Goal: Obtain resource: Obtain resource

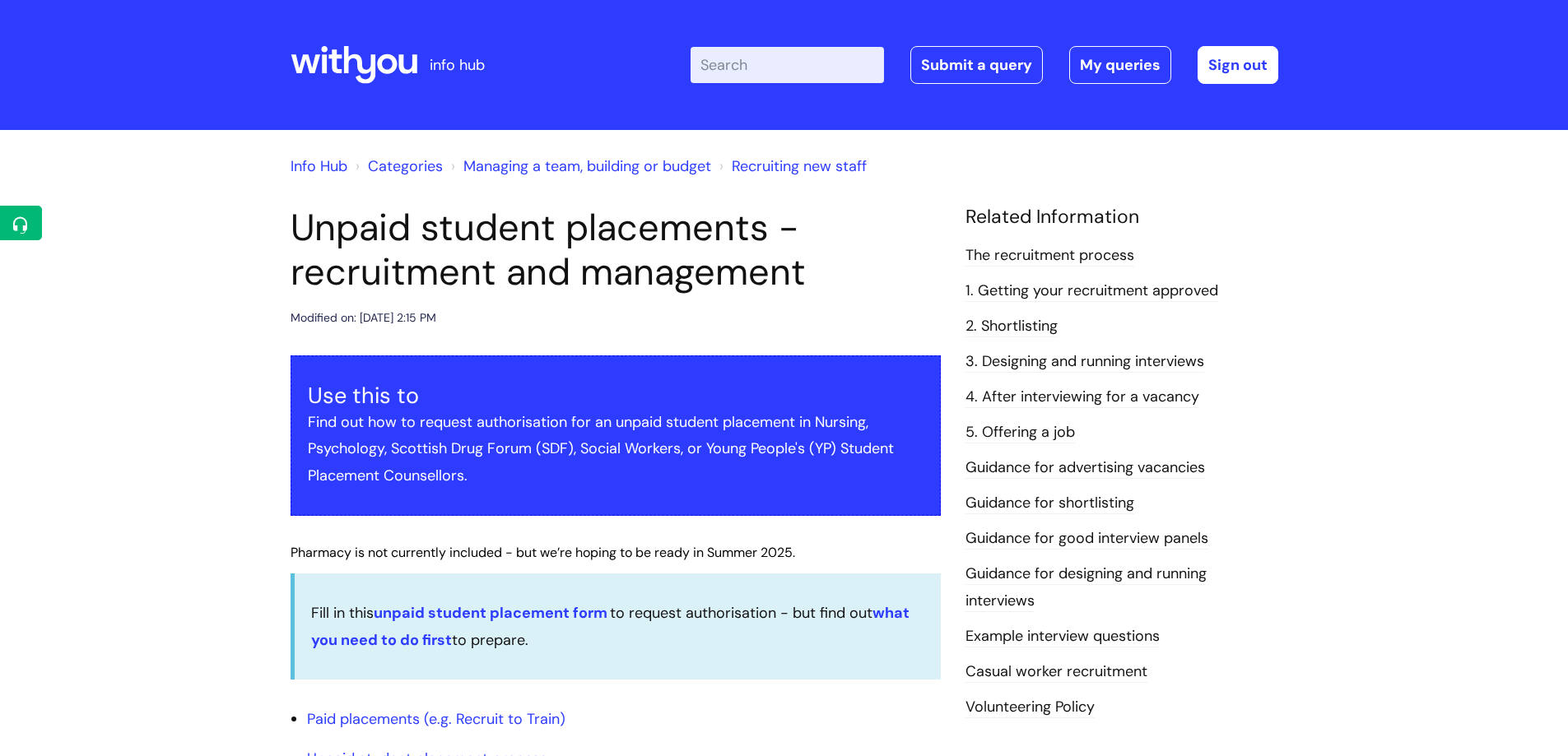
scroll to position [1069, 0]
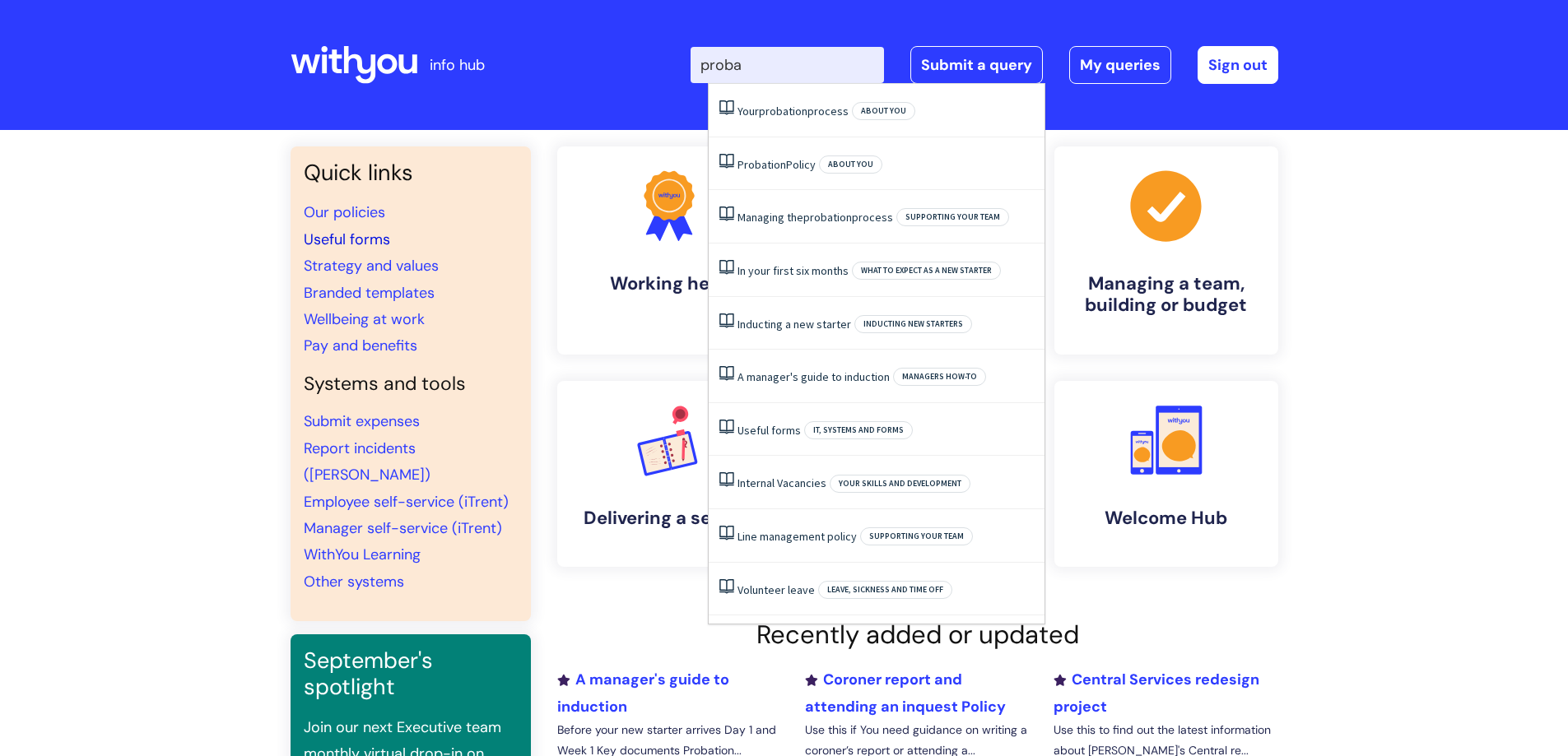
type input "proba"
click at [373, 240] on link "Useful forms" at bounding box center [347, 239] width 87 height 20
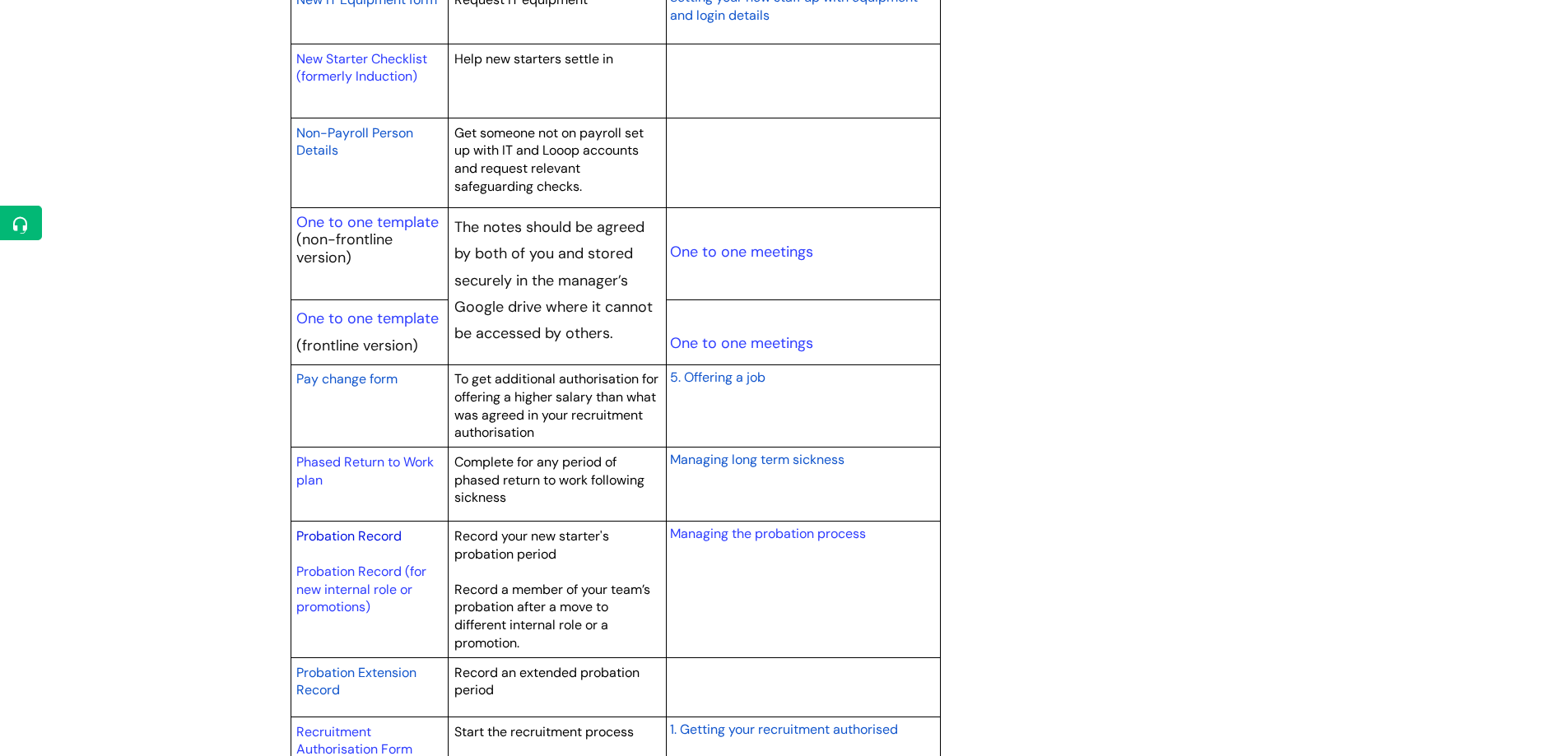
scroll to position [1975, 0]
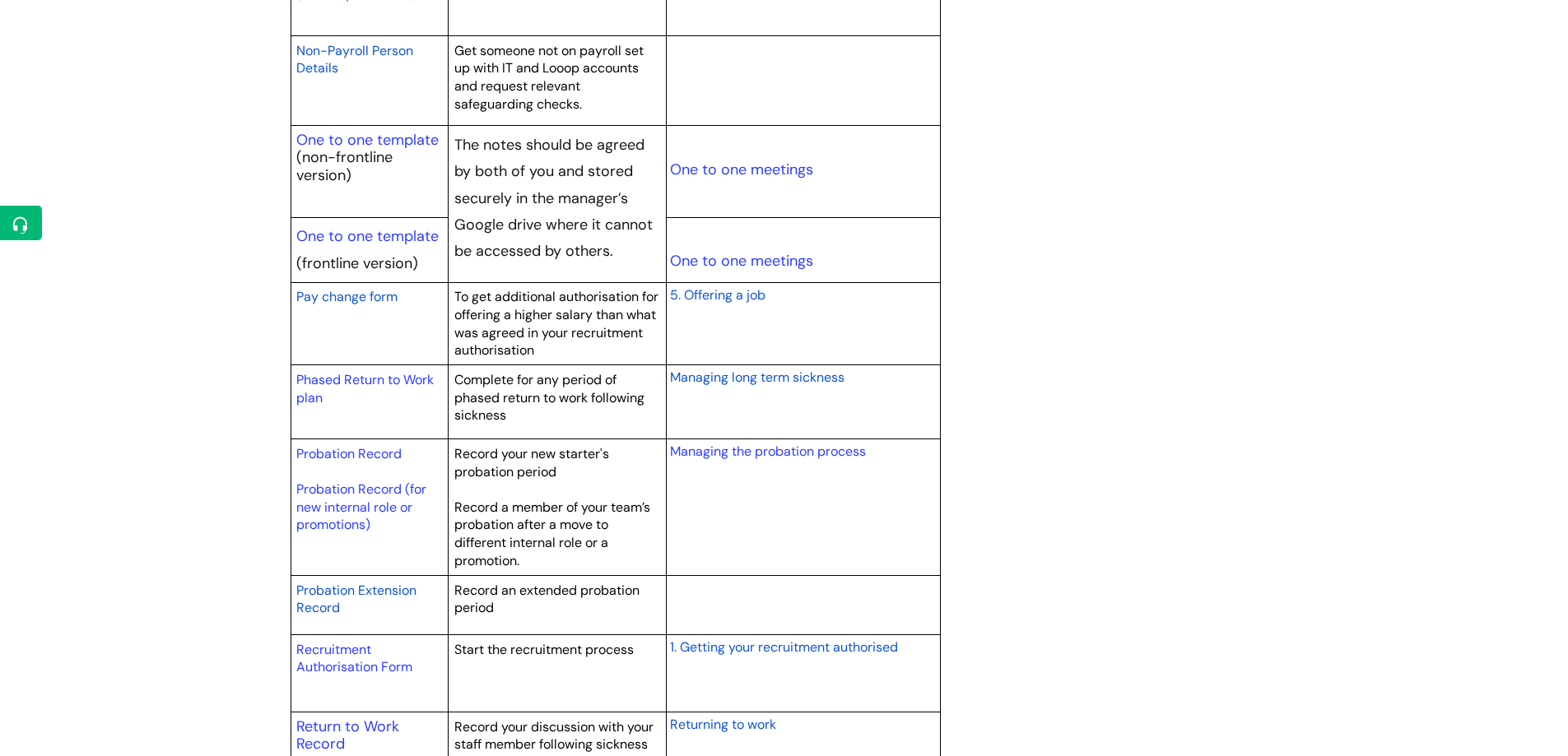
click at [372, 588] on span "Probation Extension Record" at bounding box center [356, 599] width 120 height 36
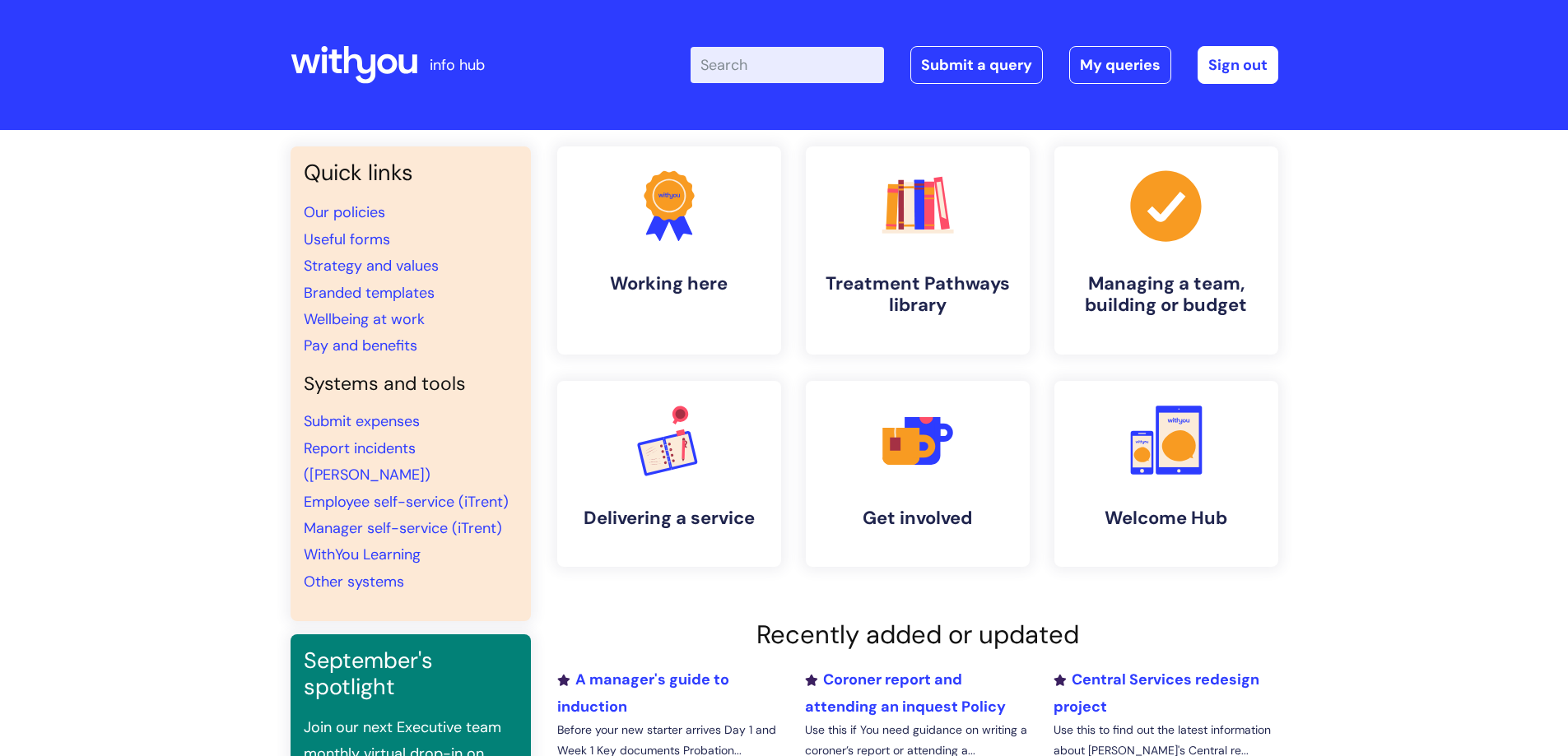
click at [794, 67] on input "Enter your search term here..." at bounding box center [787, 65] width 194 height 36
click at [360, 247] on link "Useful forms" at bounding box center [347, 239] width 87 height 20
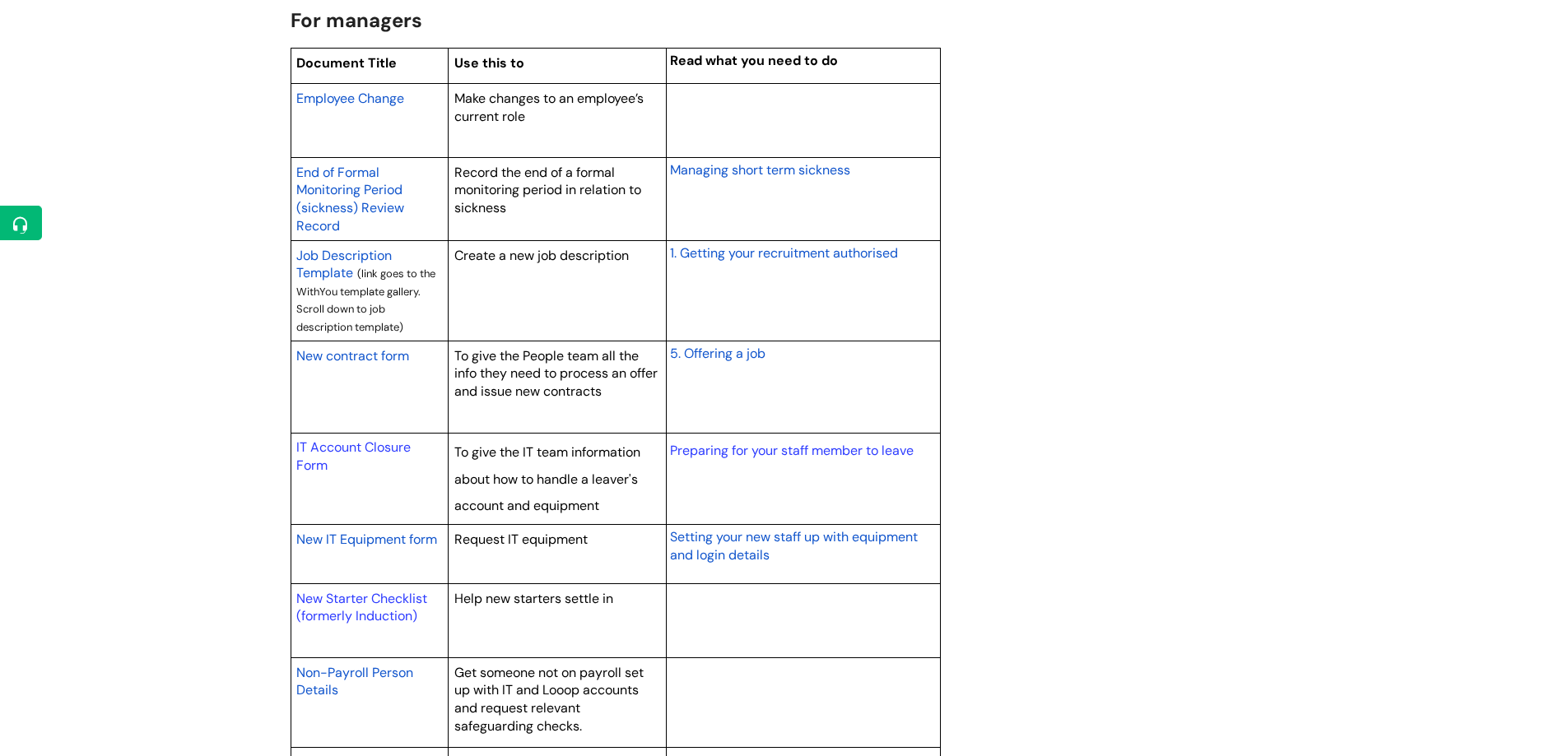
scroll to position [1481, 0]
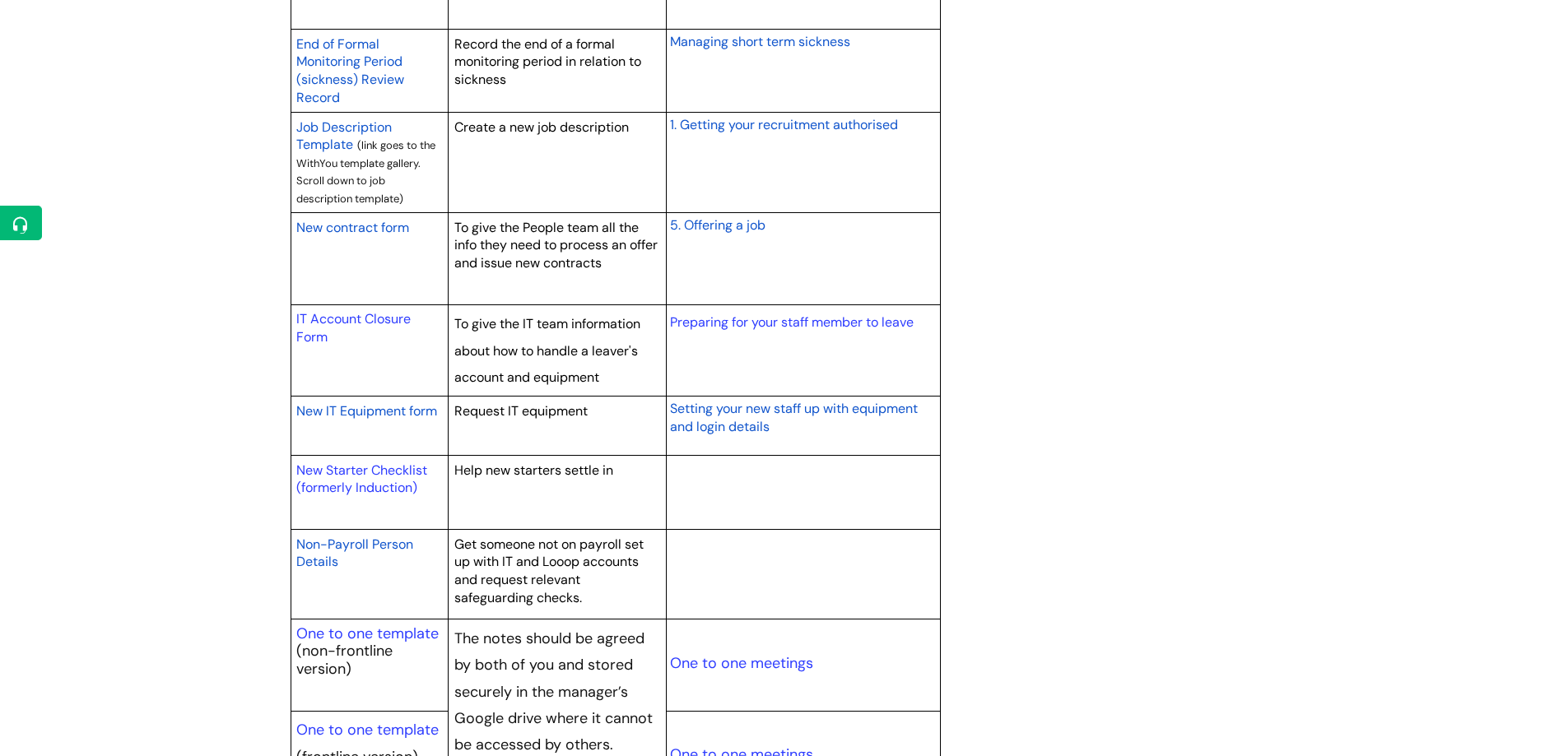
click at [386, 227] on span "New contract form" at bounding box center [352, 227] width 113 height 17
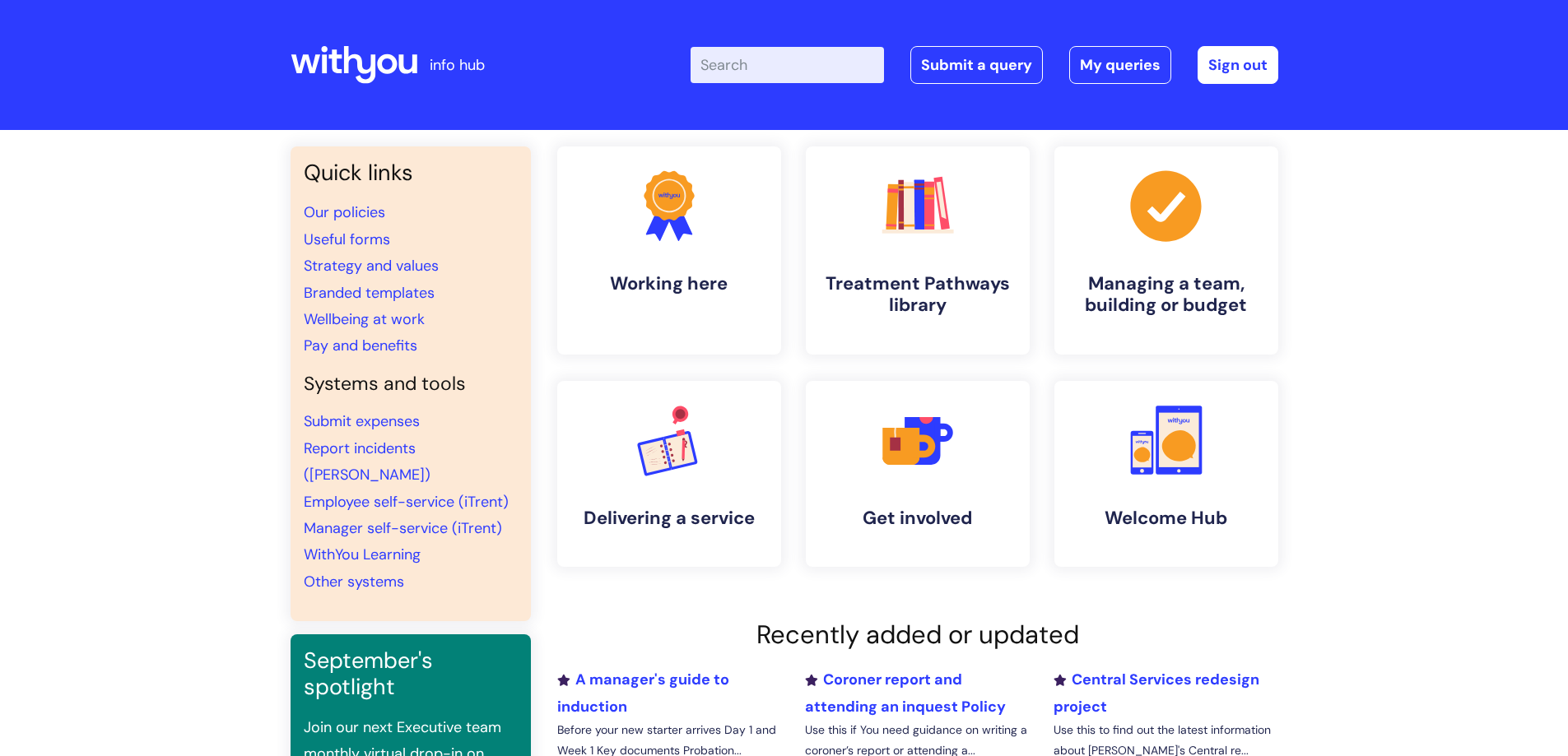
click at [814, 71] on input "Enter your search term here..." at bounding box center [787, 65] width 194 height 36
type input "part day"
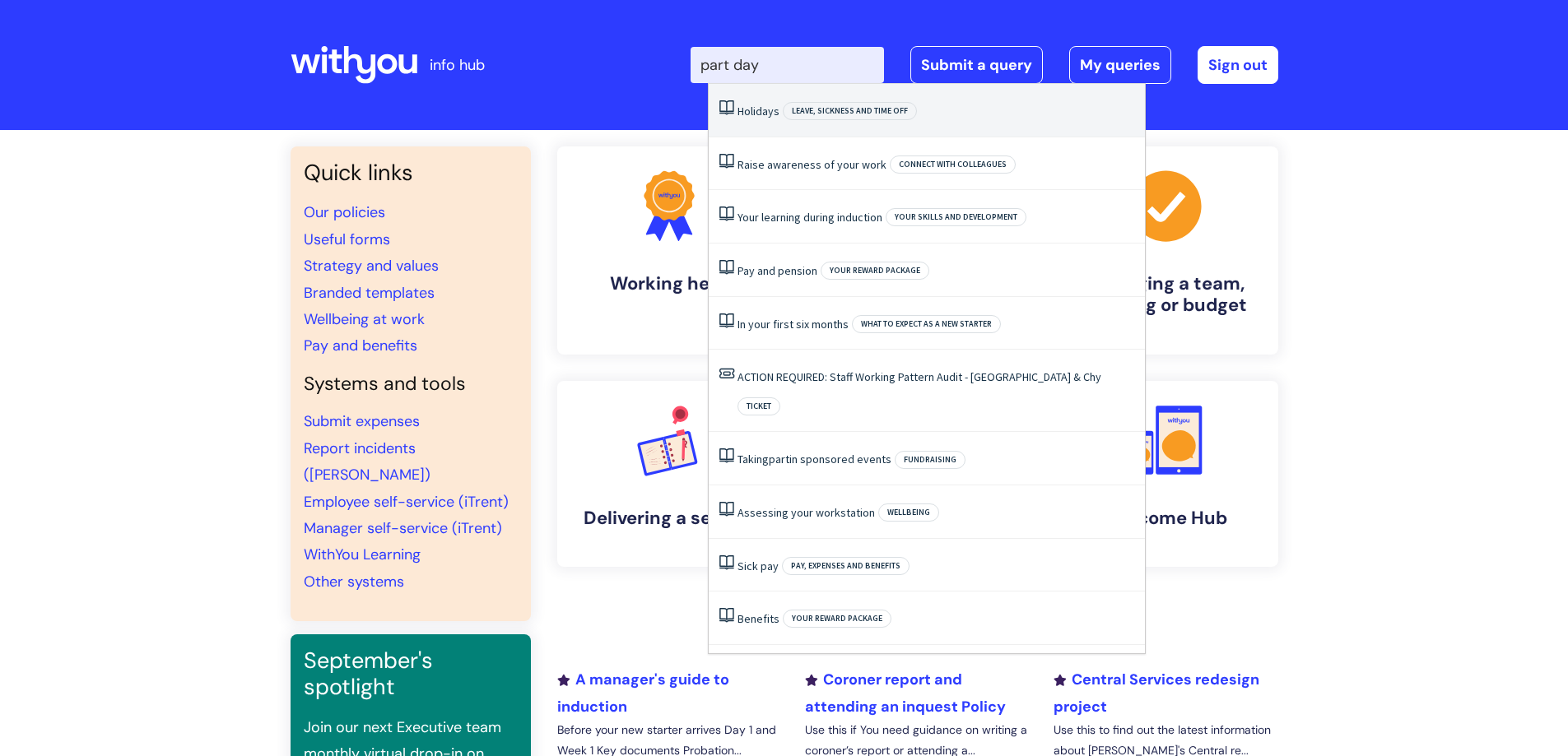
click at [768, 98] on li "Holidays Leave, sickness and time off" at bounding box center [926, 111] width 436 height 54
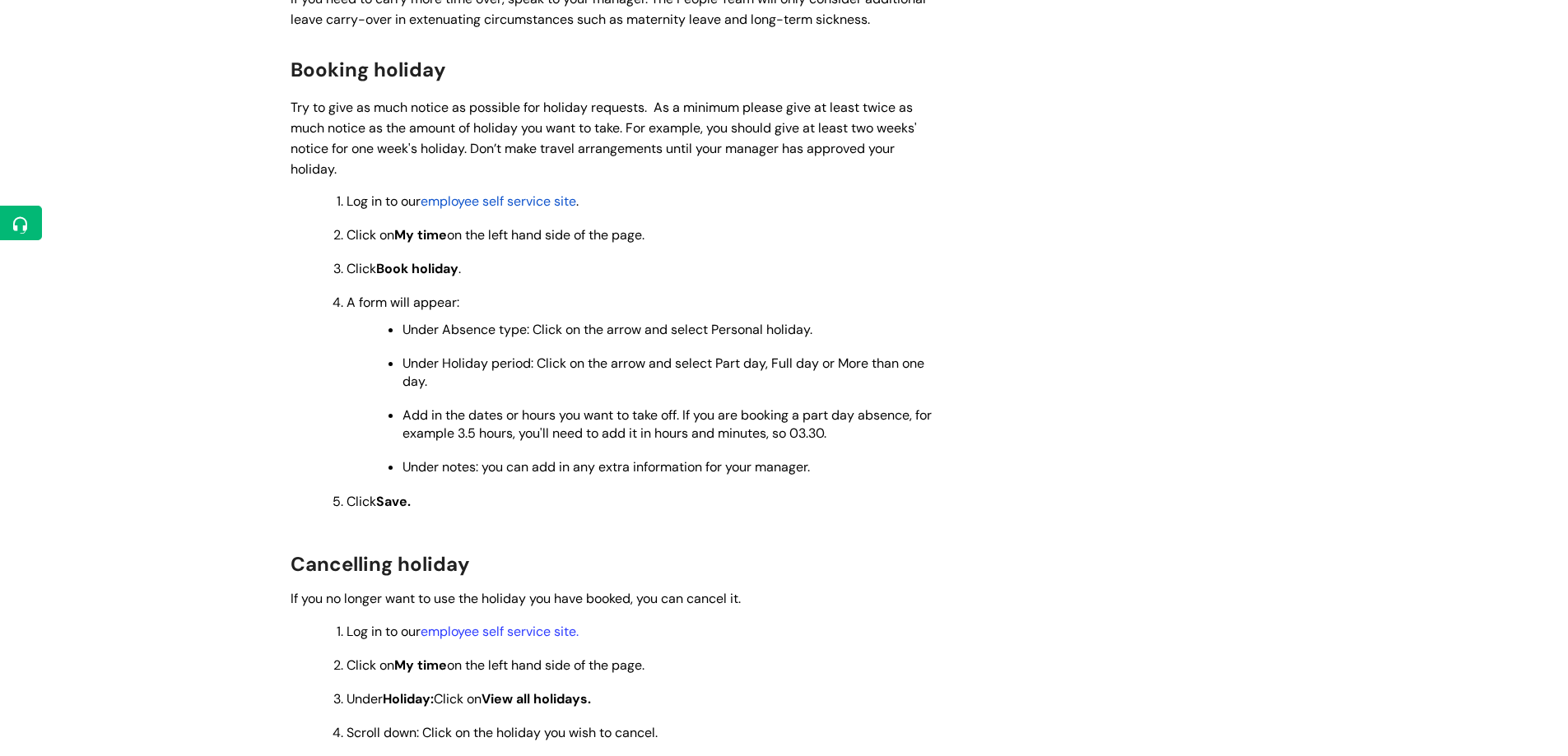
scroll to position [1481, 0]
